Goal: Find specific page/section: Find specific page/section

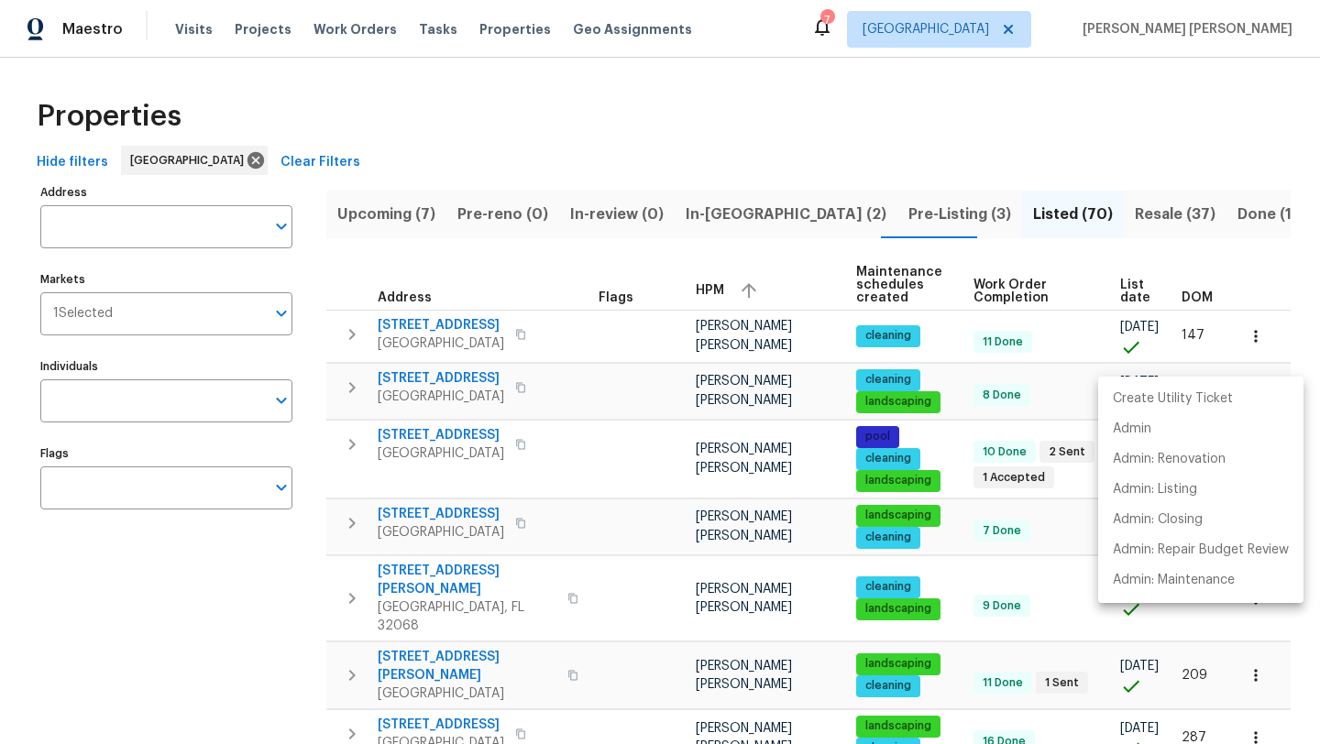
scroll to position [117, 0]
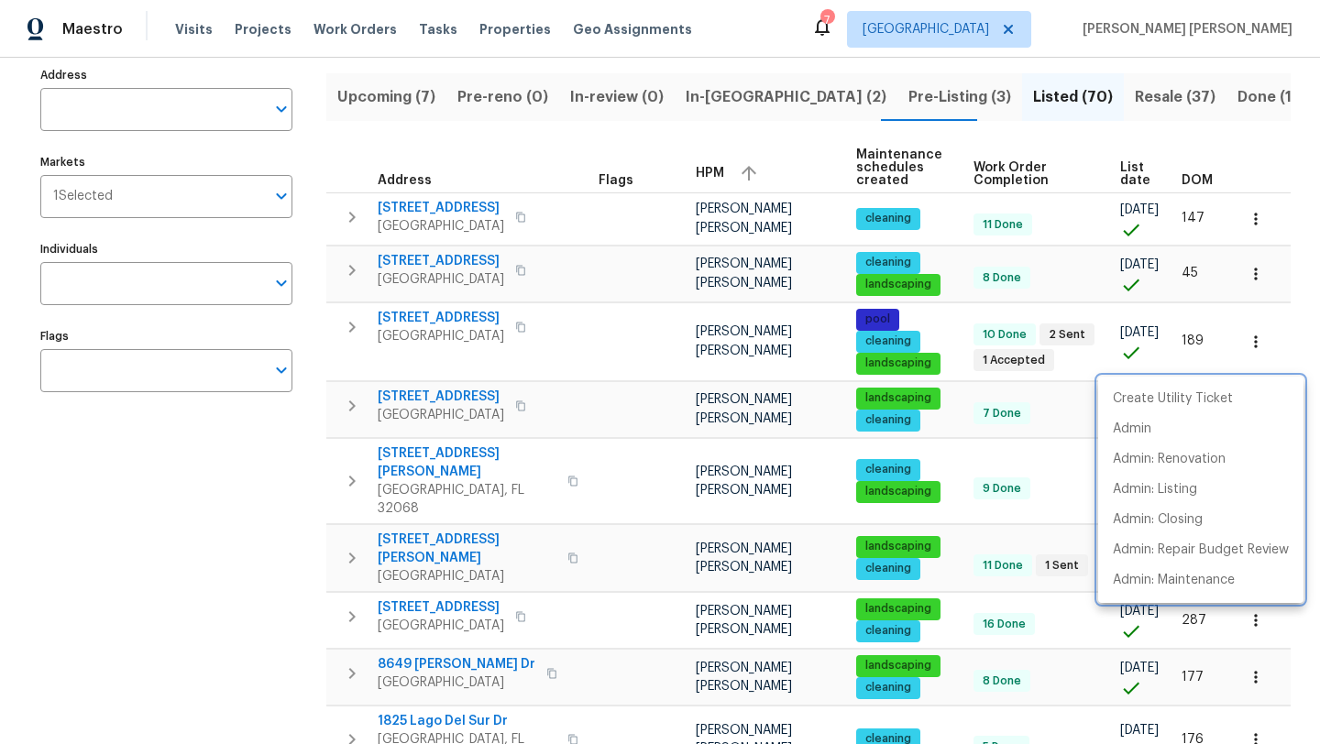
click at [162, 590] on div at bounding box center [660, 372] width 1320 height 744
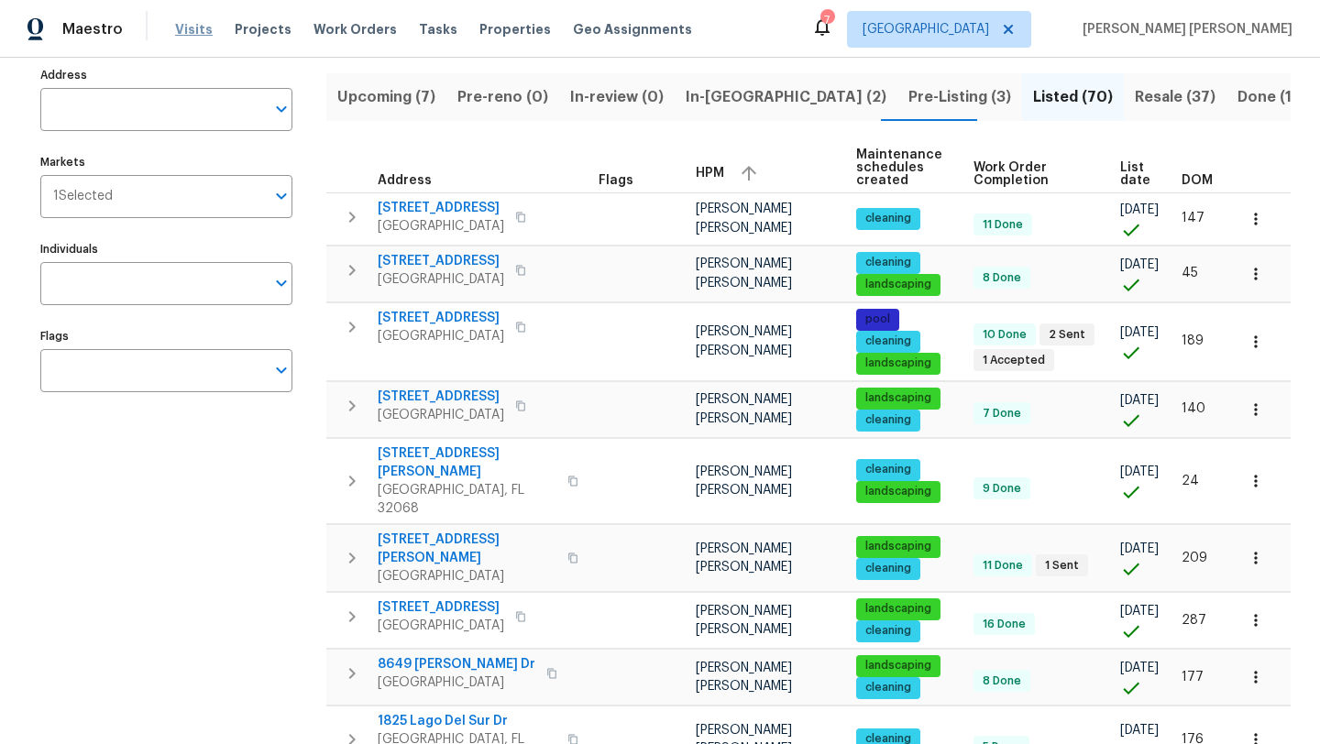
click at [195, 25] on span "Visits" at bounding box center [194, 29] width 38 height 18
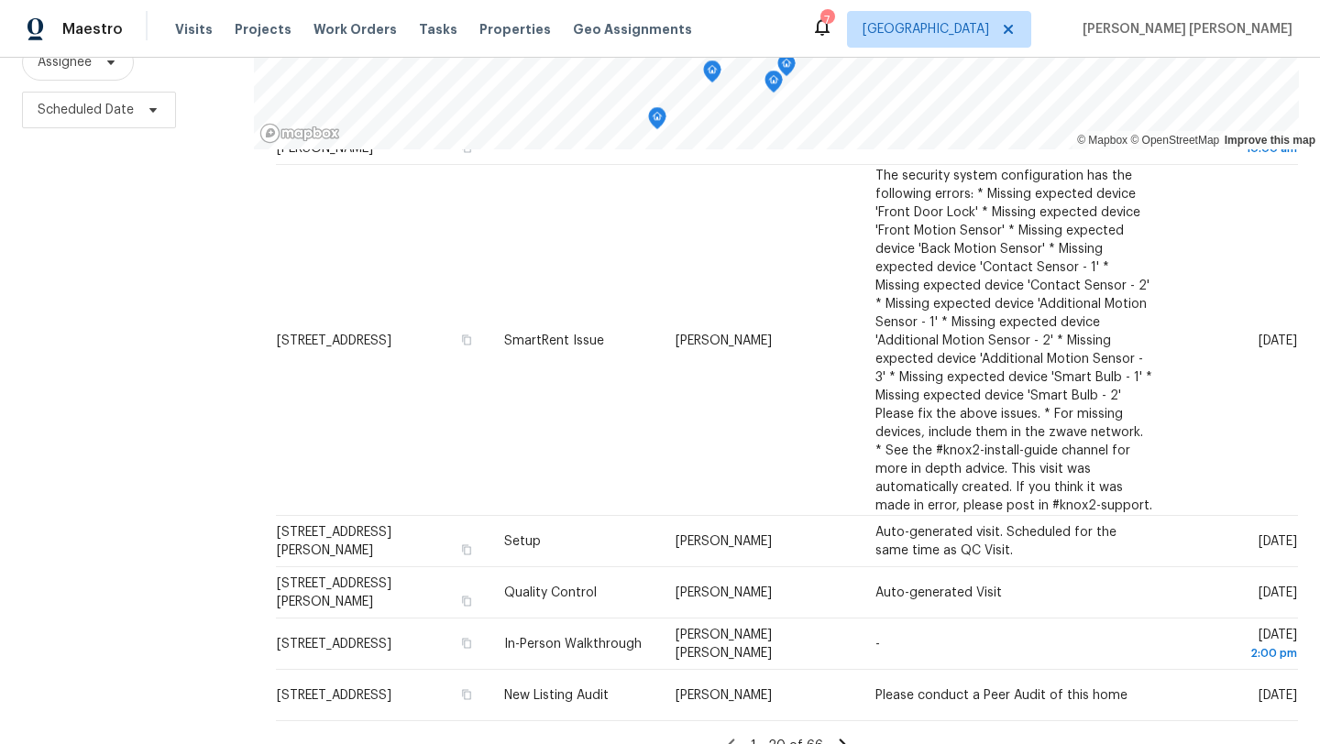
scroll to position [907, 0]
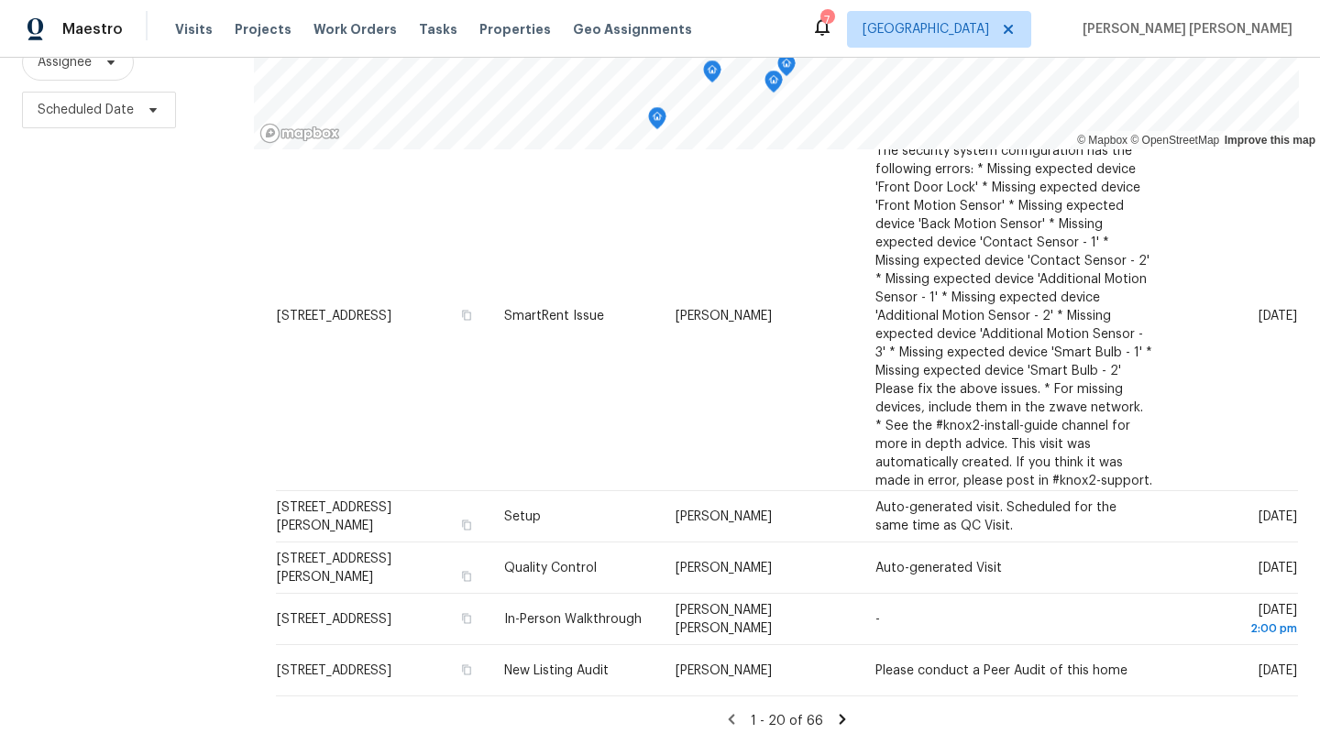
click at [839, 714] on icon at bounding box center [842, 719] width 6 height 10
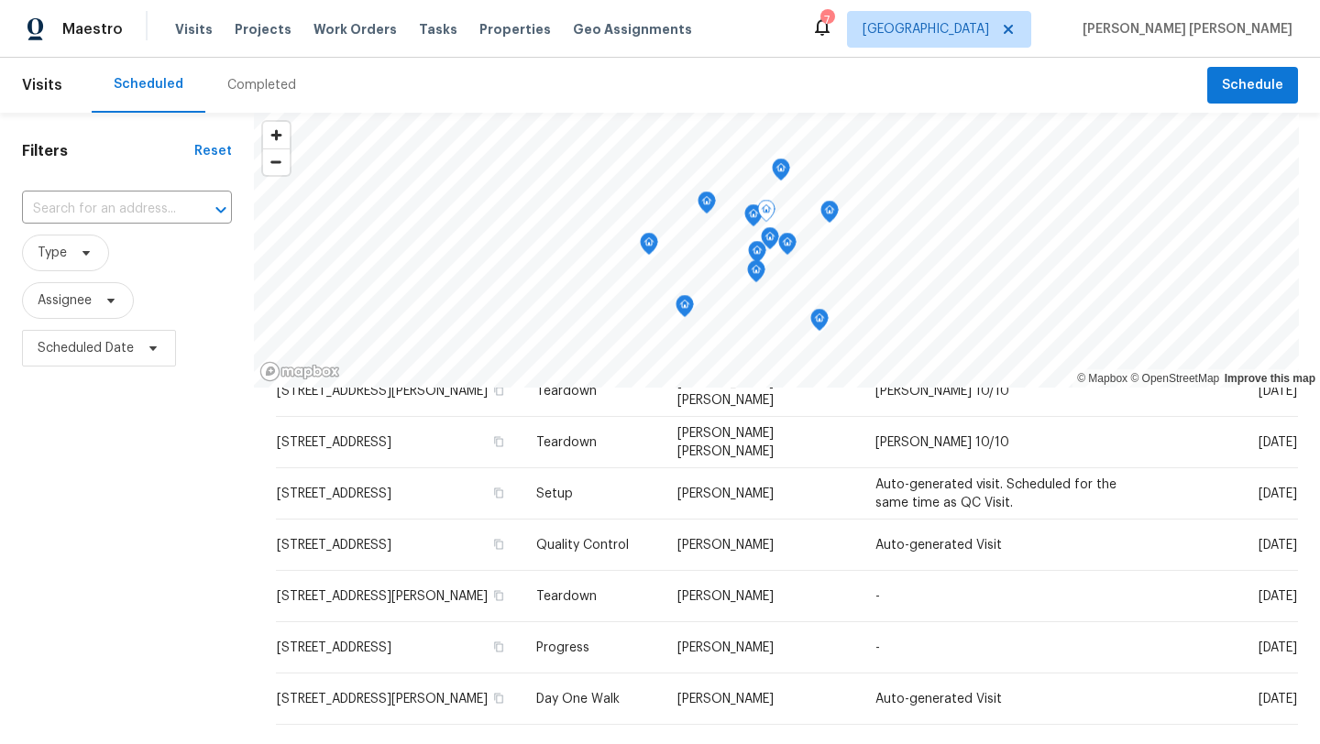
scroll to position [553, 0]
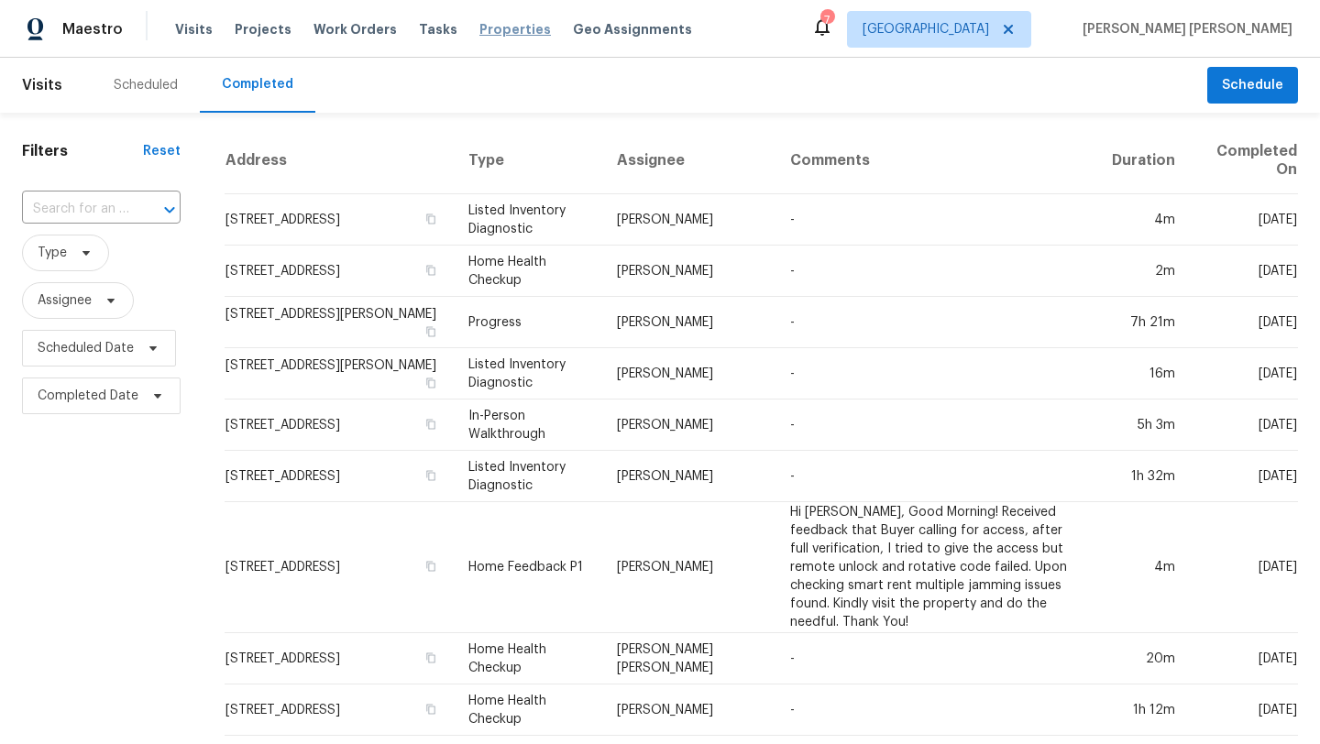
click at [485, 31] on span "Properties" at bounding box center [514, 29] width 71 height 18
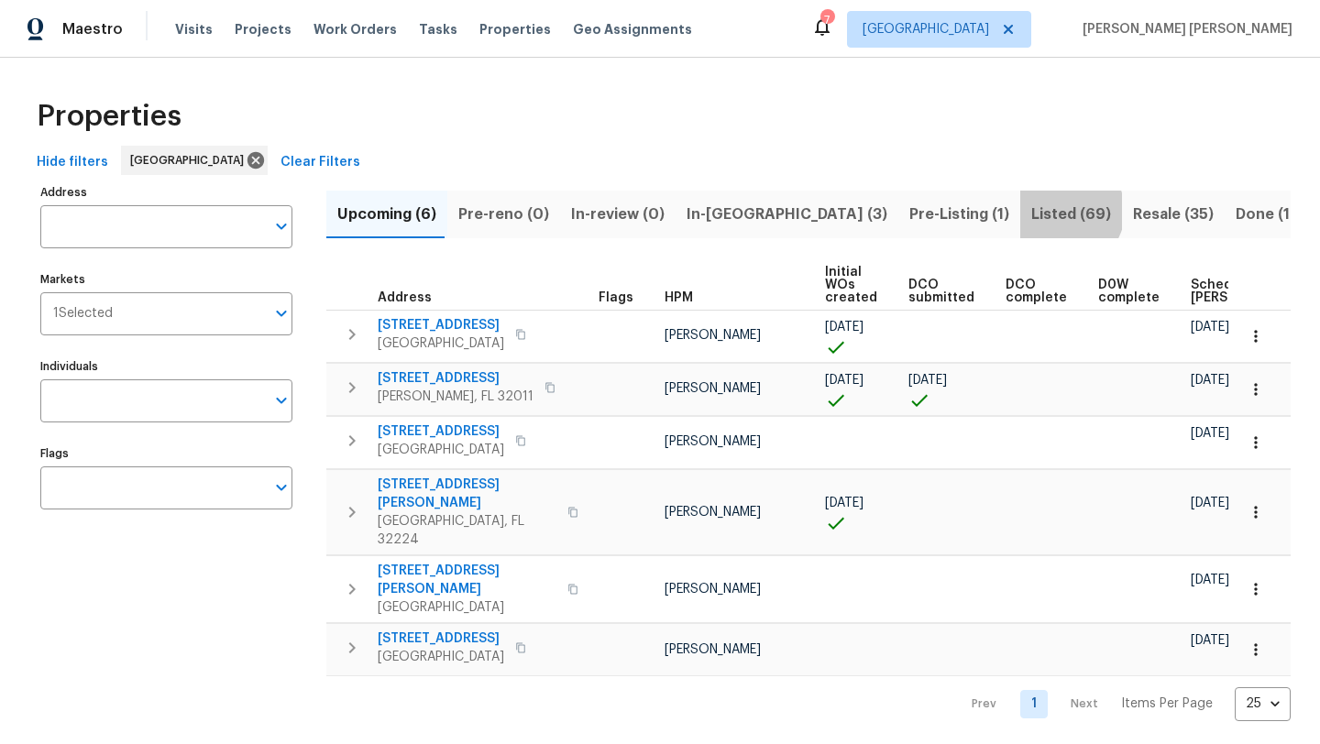
click at [1031, 211] on span "Listed (69)" at bounding box center [1071, 215] width 80 height 26
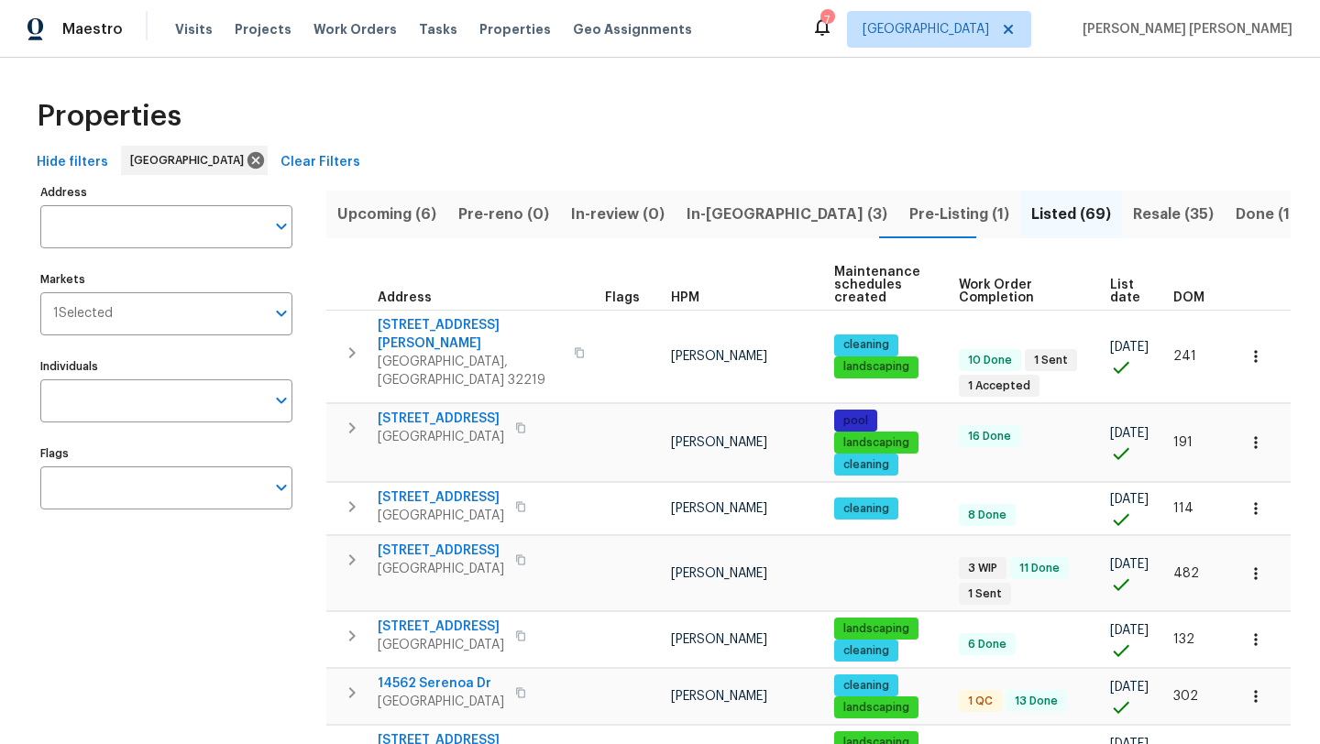
click at [681, 301] on span "HPM" at bounding box center [685, 297] width 28 height 13
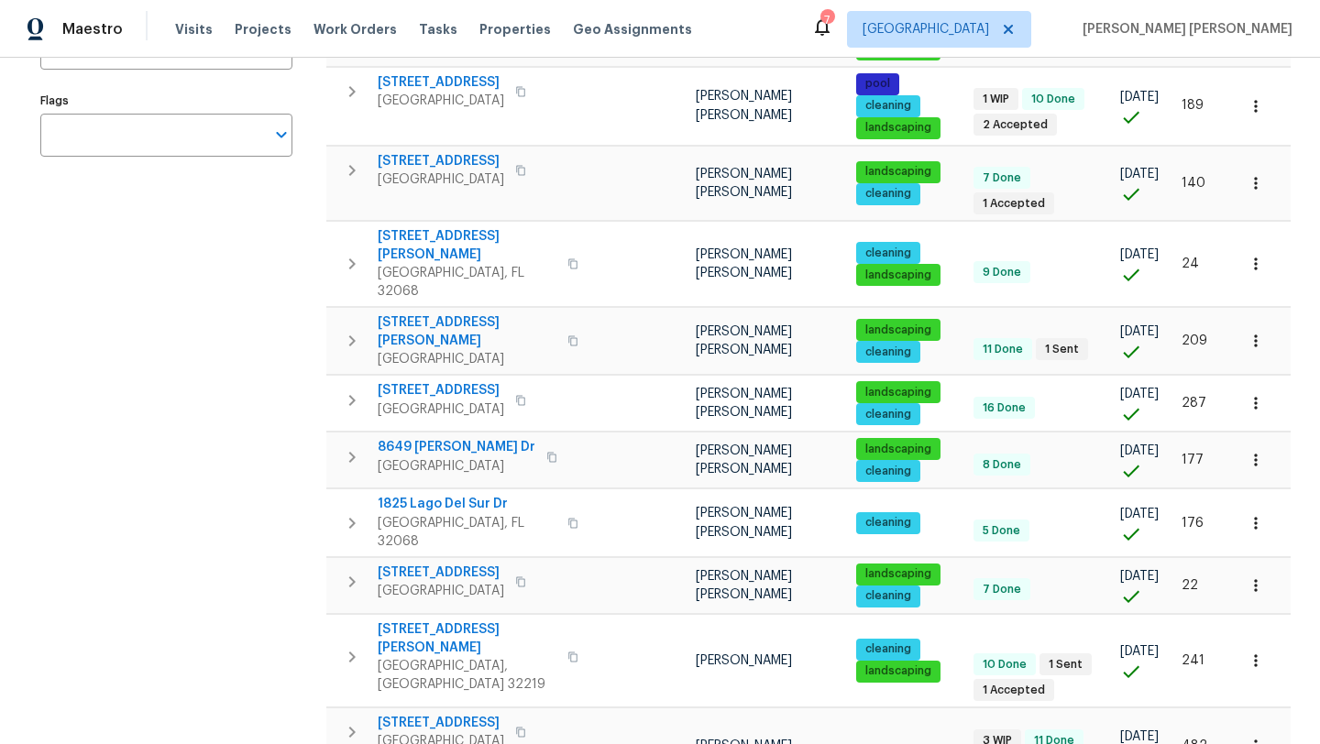
scroll to position [361, 0]
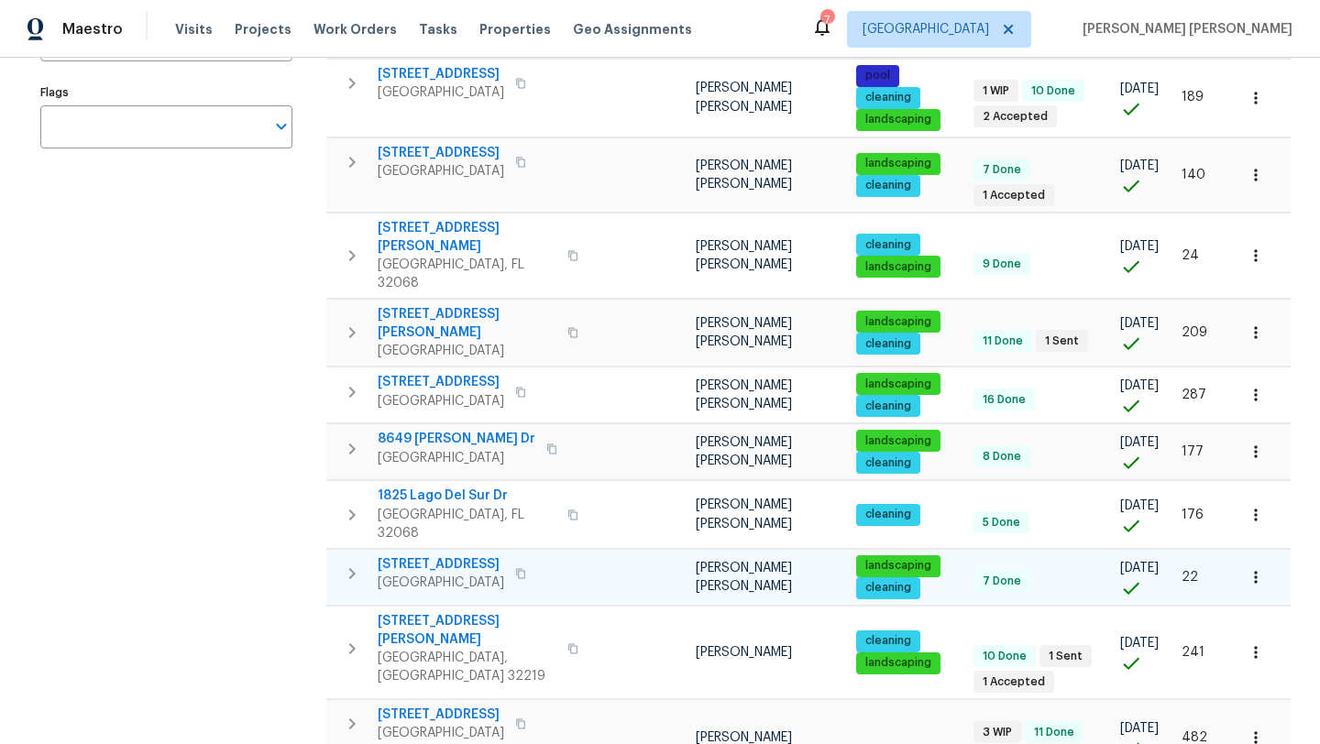
click at [412, 555] on span "[STREET_ADDRESS]" at bounding box center [441, 564] width 126 height 18
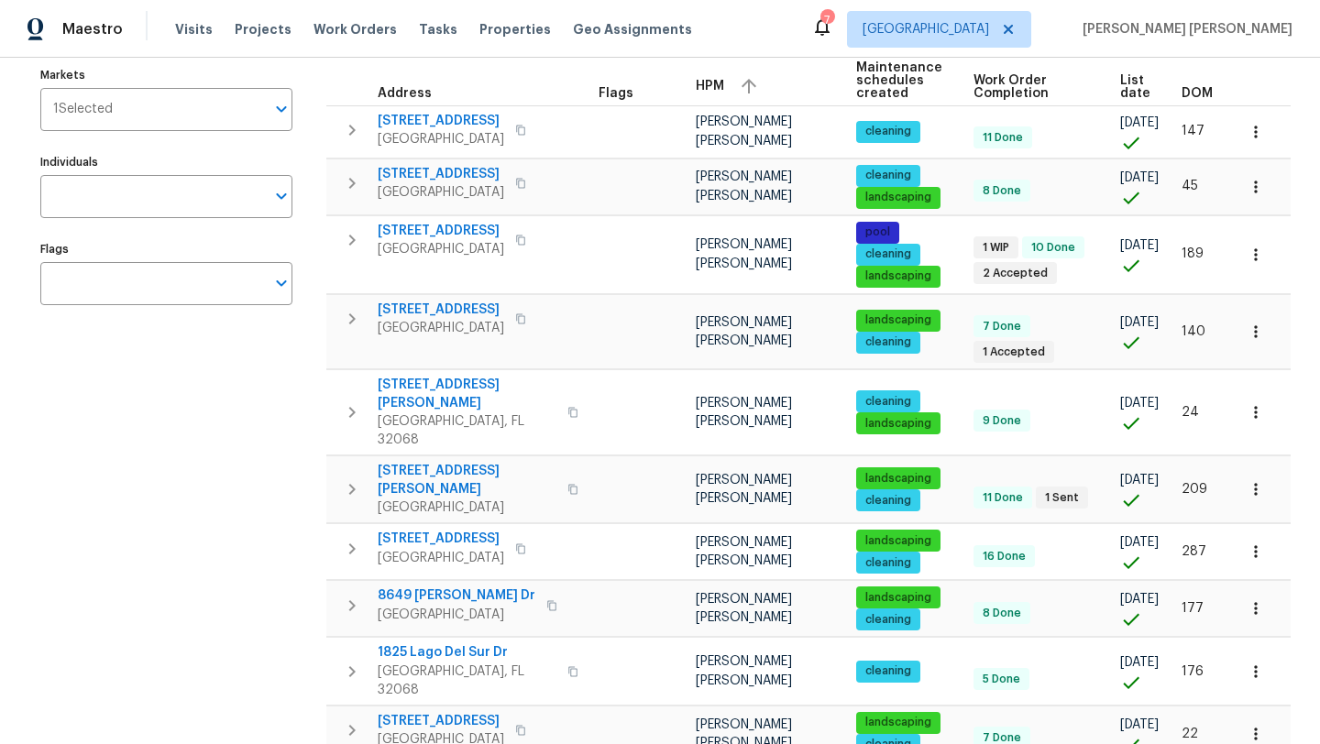
scroll to position [198, 0]
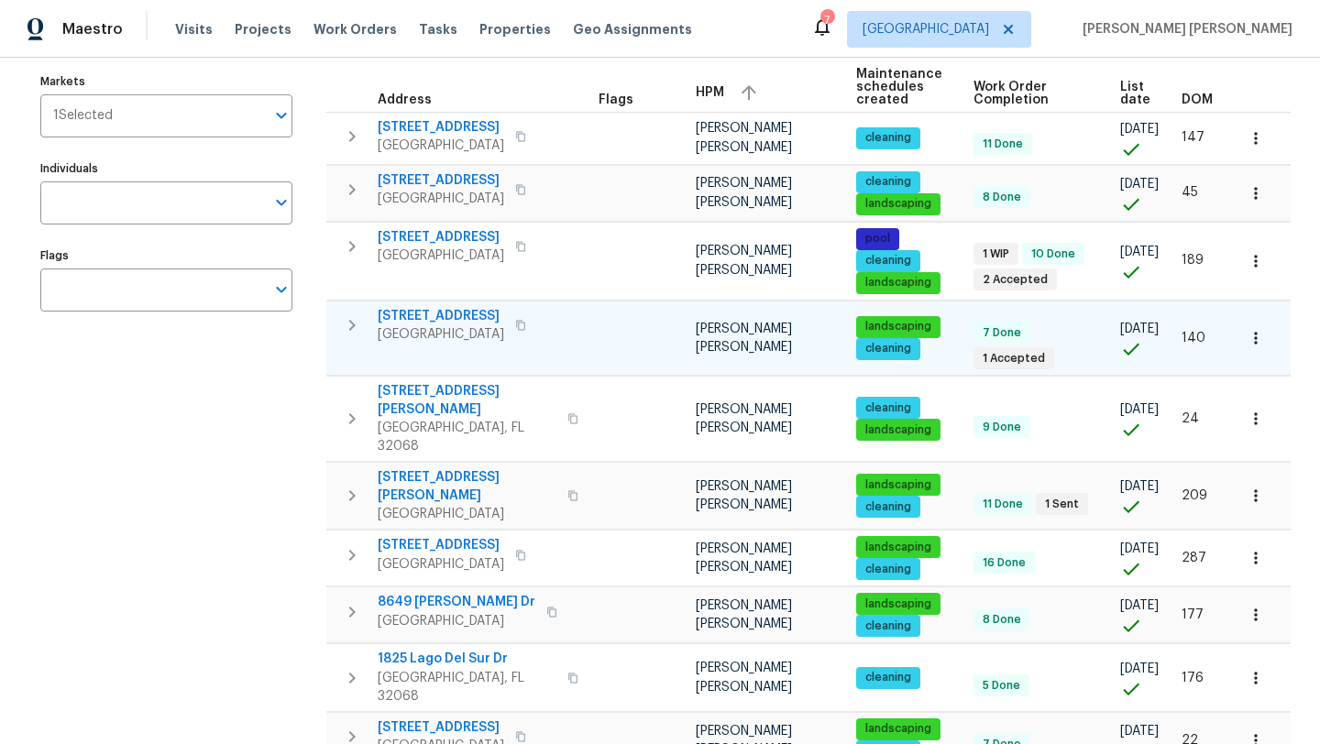
click at [431, 325] on span "[STREET_ADDRESS]" at bounding box center [441, 316] width 126 height 18
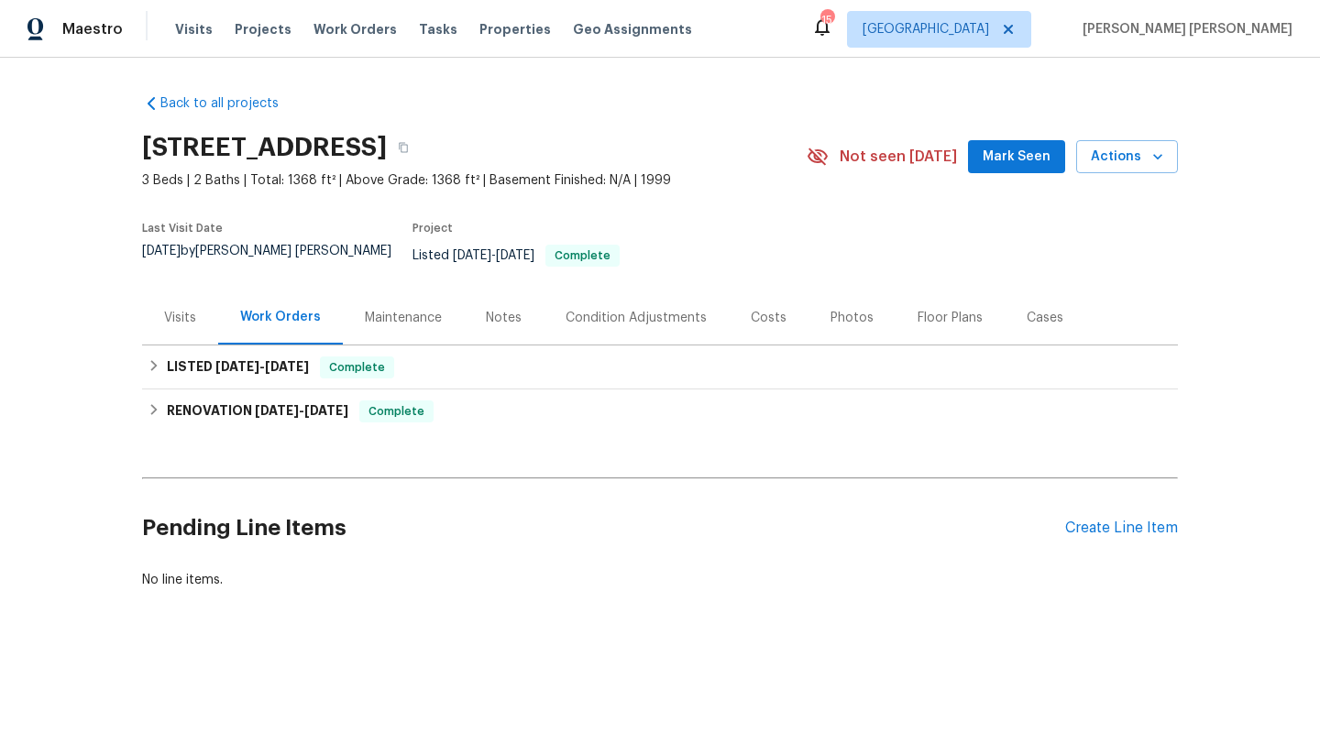
click at [187, 315] on div "Visits" at bounding box center [180, 317] width 76 height 54
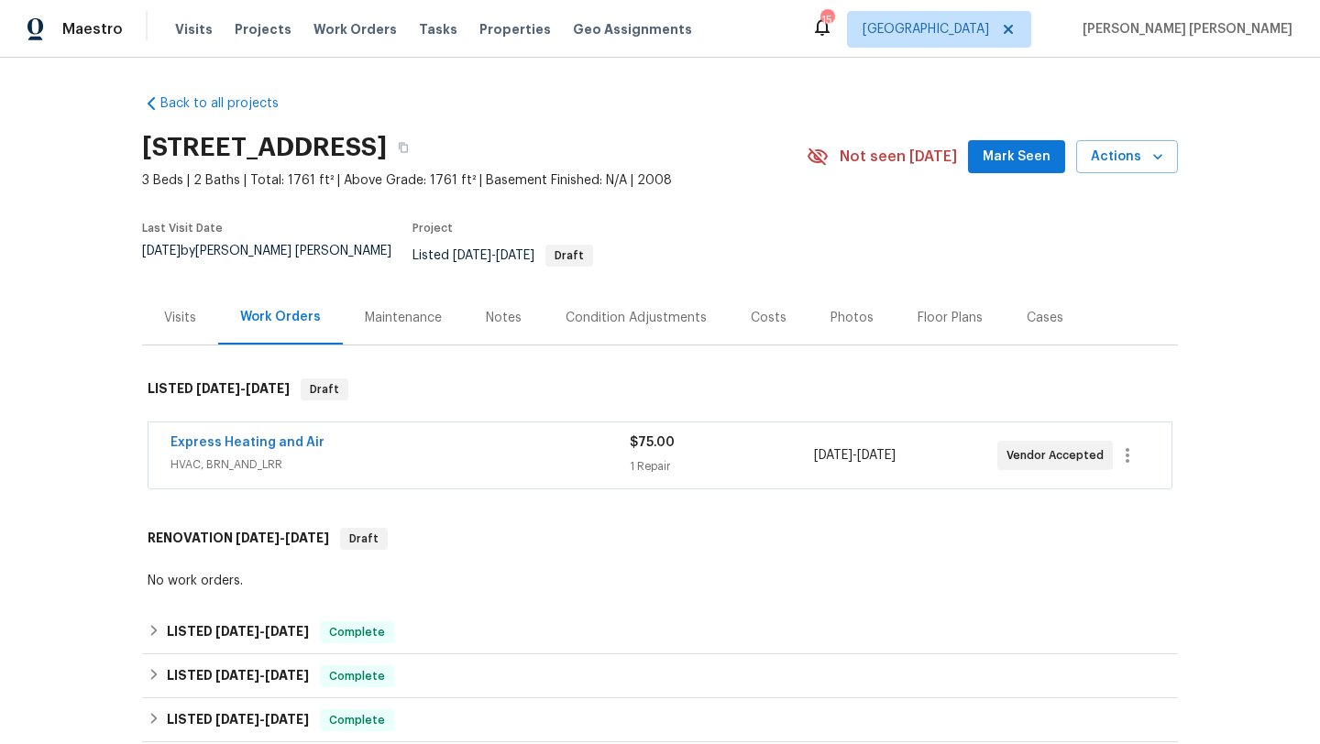
click at [191, 309] on div "Visits" at bounding box center [180, 318] width 32 height 18
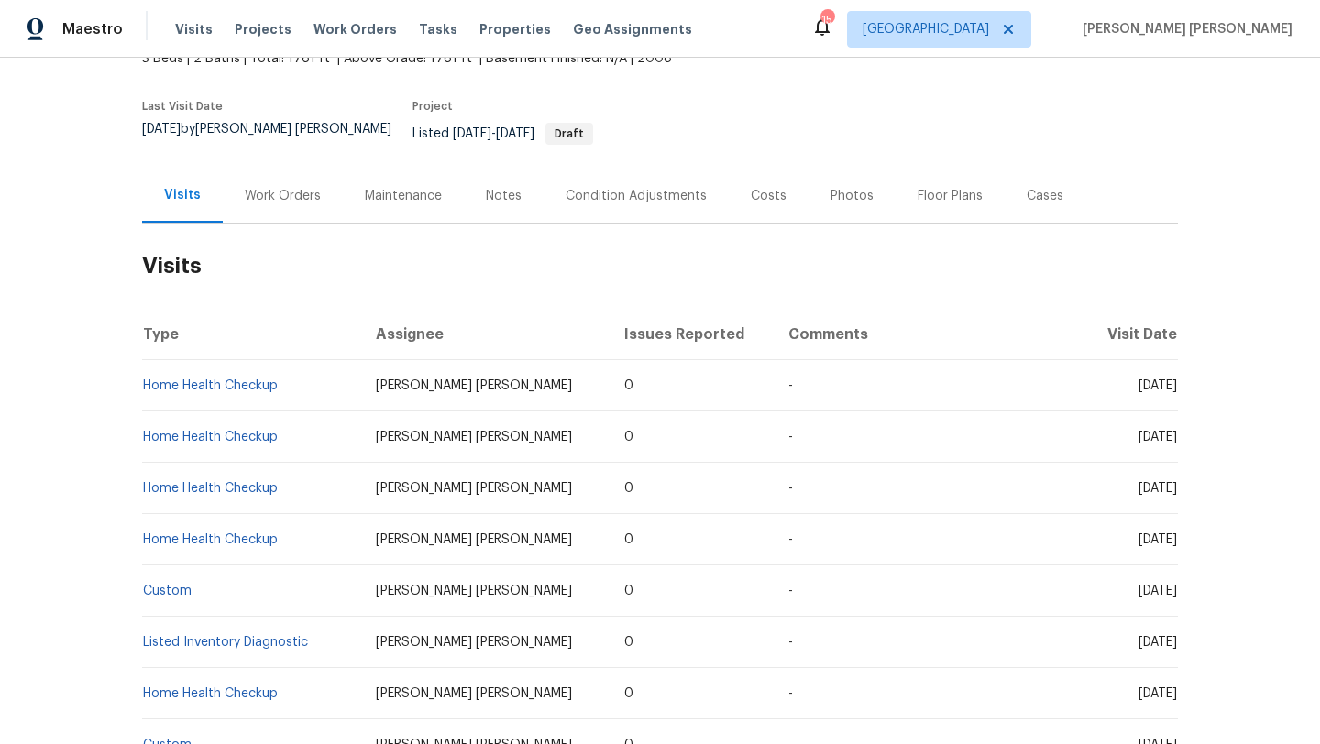
scroll to position [123, 0]
